Goal: Task Accomplishment & Management: Complete application form

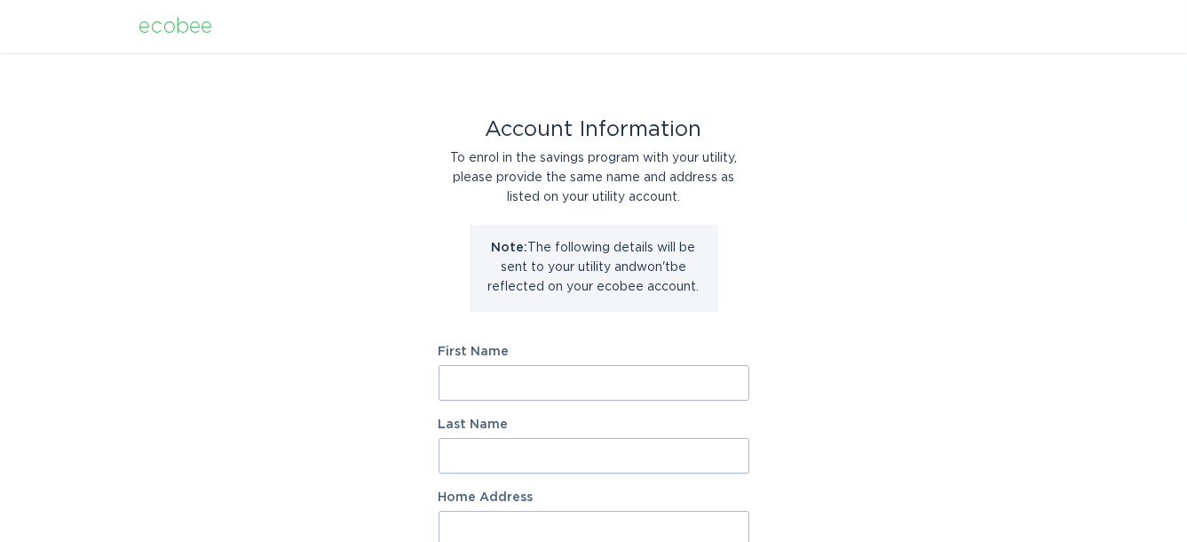
click at [544, 392] on input "First Name" at bounding box center [594, 383] width 311 height 36
type input "[PERSON_NAME]"
type input "A [PERSON_NAME]"
type input "[STREET_ADDRESS]"
type input "[GEOGRAPHIC_DATA]"
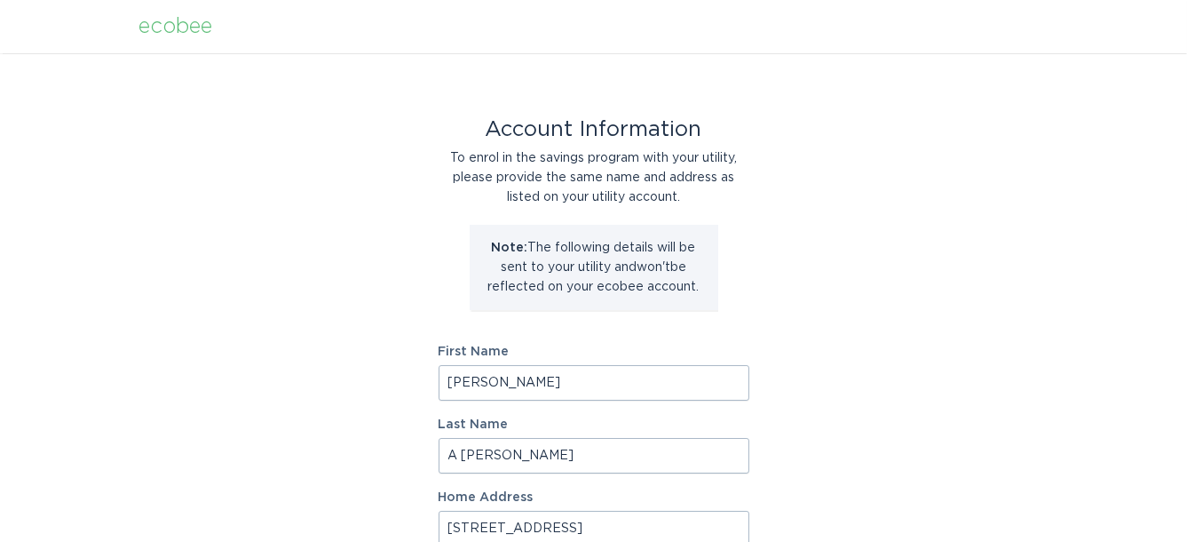
select select "US"
type input "[GEOGRAPHIC_DATA]"
type input "98045"
select select "WA"
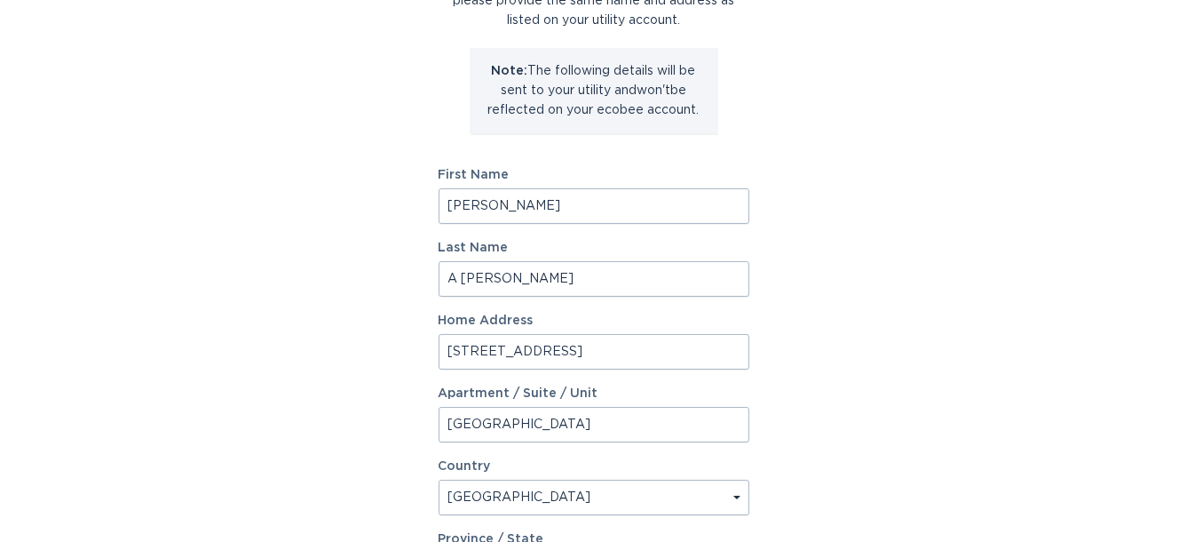
scroll to position [296, 0]
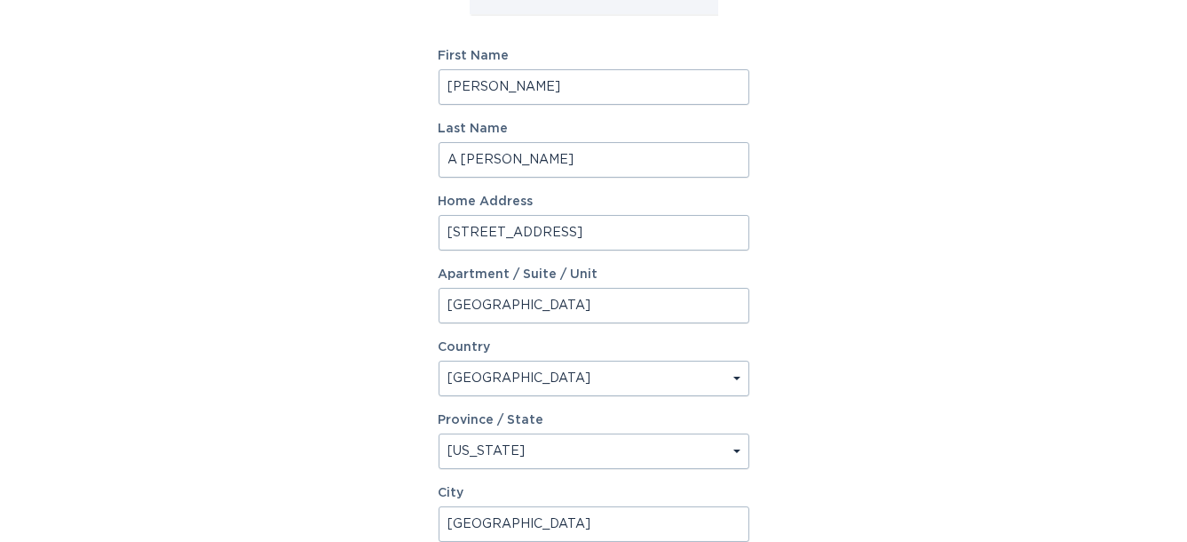
click at [463, 160] on input "A [PERSON_NAME]" at bounding box center [594, 160] width 311 height 36
type input "[PERSON_NAME]"
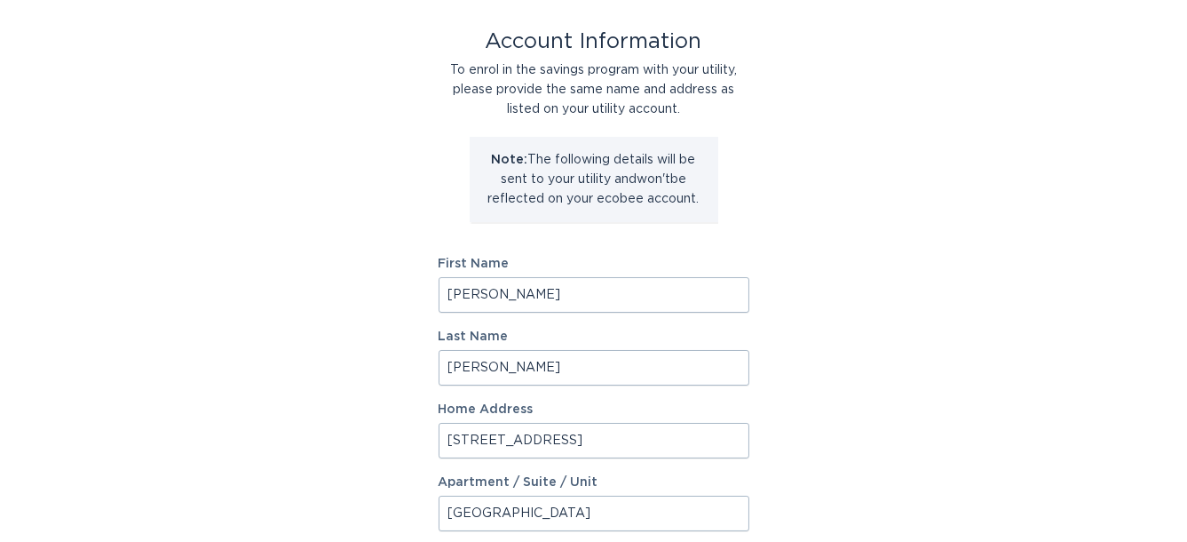
scroll to position [0, 0]
